Goal: Task Accomplishment & Management: Use online tool/utility

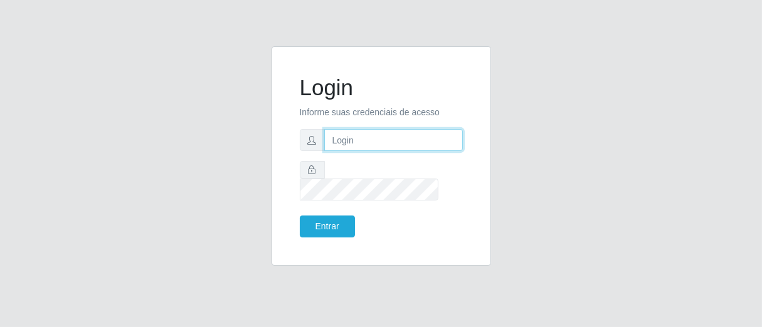
click at [358, 151] on input "text" at bounding box center [393, 140] width 139 height 22
type input "[PERSON_NAME]"
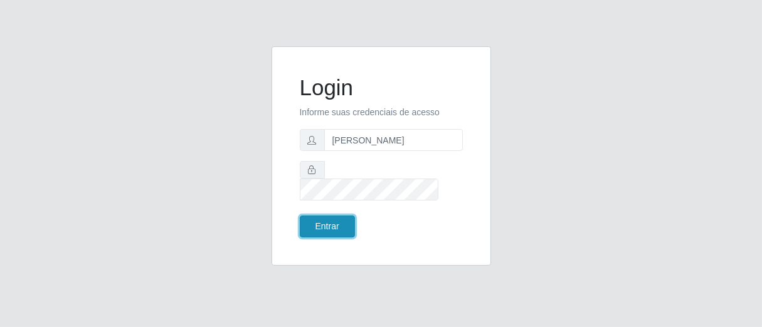
click at [336, 216] on button "Entrar" at bounding box center [327, 227] width 55 height 22
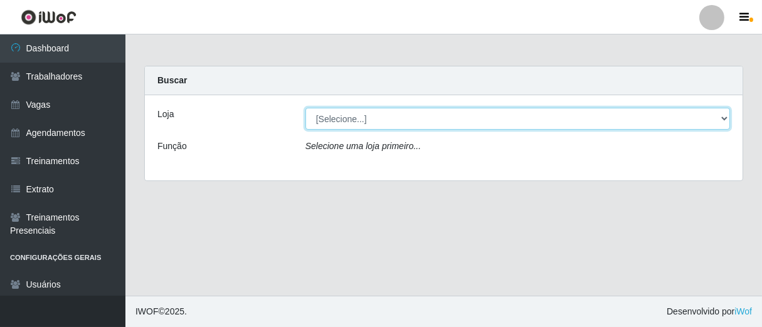
click at [719, 117] on select "[Selecione...] Superbox [GEOGRAPHIC_DATA] - Bessa" at bounding box center [517, 119] width 424 height 22
select select "206"
click at [305, 108] on select "[Selecione...] Superbox [GEOGRAPHIC_DATA] - Bessa" at bounding box center [517, 119] width 424 height 22
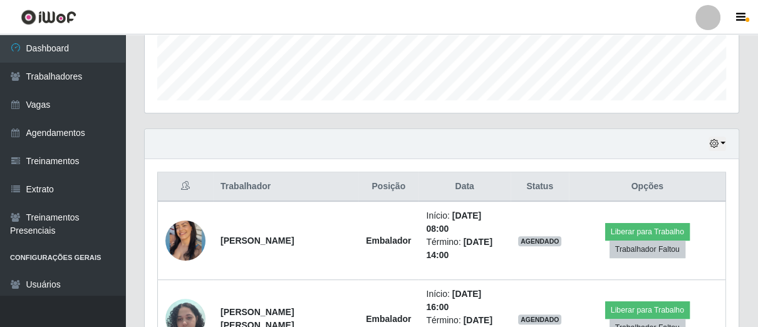
scroll to position [417, 0]
